Goal: Task Accomplishment & Management: Complete application form

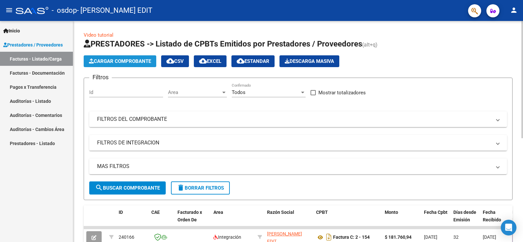
click at [136, 63] on span "Cargar Comprobante" at bounding box center [120, 61] width 62 height 6
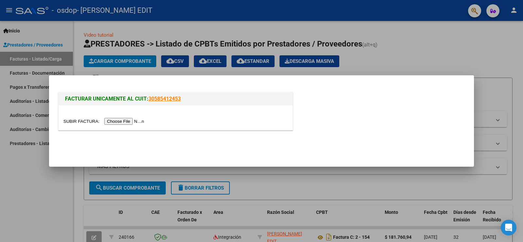
click at [122, 121] on input "file" at bounding box center [104, 121] width 83 height 7
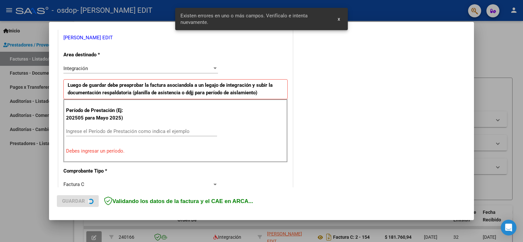
scroll to position [137, 0]
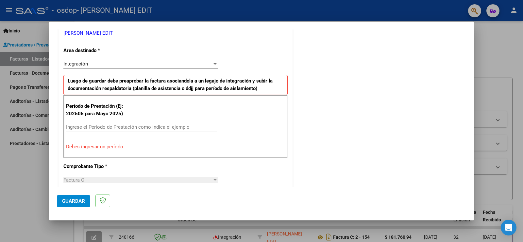
click at [78, 126] on input "Ingrese el Período de Prestación como indica el ejemplo" at bounding box center [141, 127] width 151 height 6
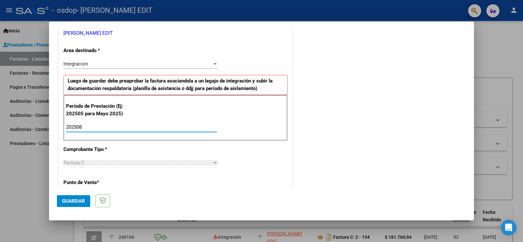
type input "202508"
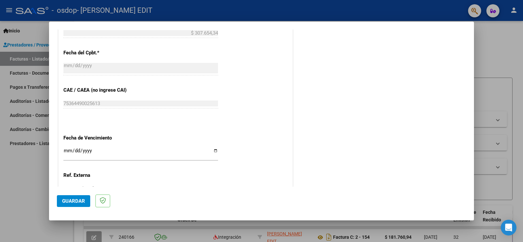
scroll to position [399, 0]
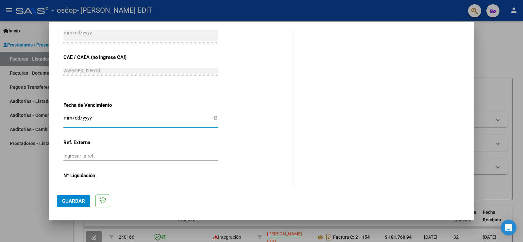
click at [67, 118] on input "Ingresar la fecha" at bounding box center [140, 120] width 155 height 10
type input "[DATE]"
click at [75, 199] on span "Guardar" at bounding box center [73, 201] width 23 height 6
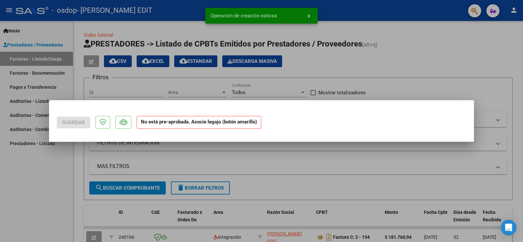
scroll to position [0, 0]
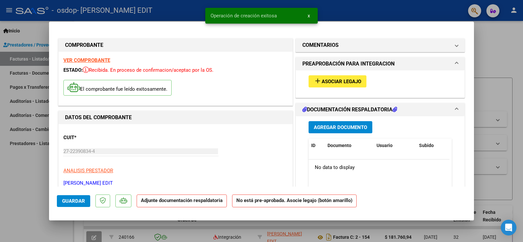
click at [343, 81] on span "Asociar Legajo" at bounding box center [342, 81] width 40 height 6
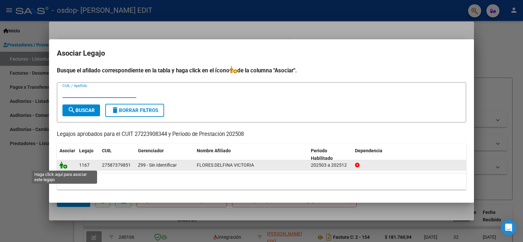
click at [65, 166] on icon at bounding box center [64, 164] width 8 height 7
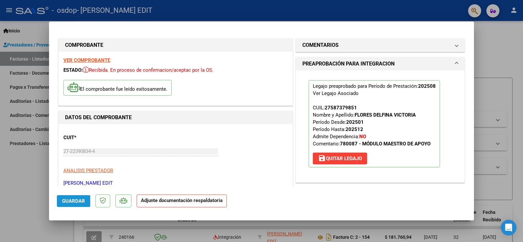
click at [77, 199] on span "Guardar" at bounding box center [73, 201] width 23 height 6
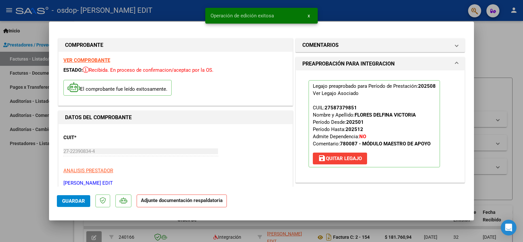
click at [197, 144] on div "CUIT * 27-22390834-4 Ingresar CUIT ANALISIS PRESTADOR [PERSON_NAME] EDIT ARCA P…" at bounding box center [175, 158] width 224 height 58
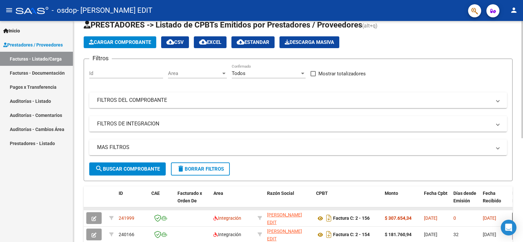
scroll to position [33, 0]
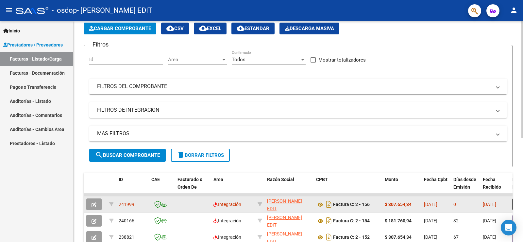
click at [94, 203] on icon "button" at bounding box center [94, 204] width 5 height 5
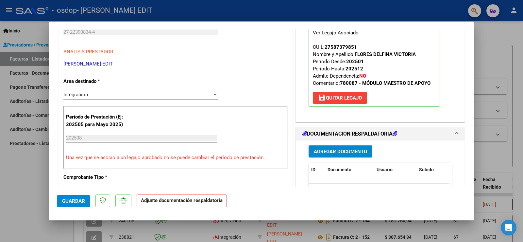
scroll to position [98, 0]
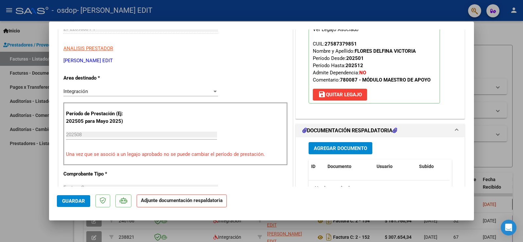
click at [343, 147] on span "Agregar Documento" at bounding box center [340, 148] width 53 height 6
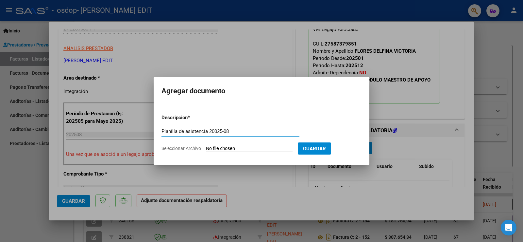
type input "Planilla de asistencia 20025-08"
click at [262, 149] on input "Seleccionar Archivo" at bounding box center [249, 149] width 87 height 6
type input "C:\fakepath\Planilla de Asistencia - [PERSON_NAME] 2025-08.pdf"
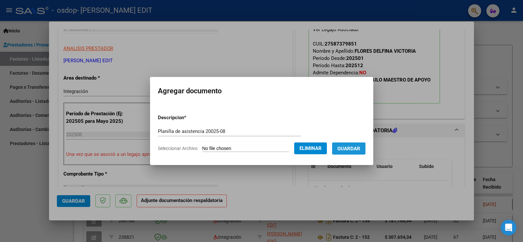
click at [349, 147] on span "Guardar" at bounding box center [349, 149] width 23 height 6
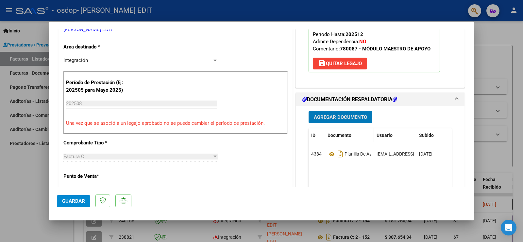
scroll to position [131, 0]
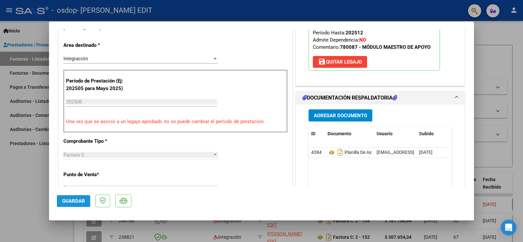
click at [78, 200] on span "Guardar" at bounding box center [73, 201] width 23 height 6
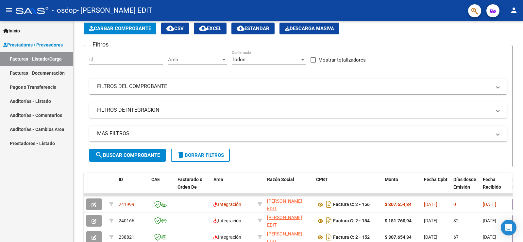
click at [516, 10] on mat-icon "person" at bounding box center [514, 10] width 8 height 8
click at [497, 43] on button "exit_to_app Salir" at bounding box center [501, 43] width 40 height 16
